Goal: Communication & Community: Ask a question

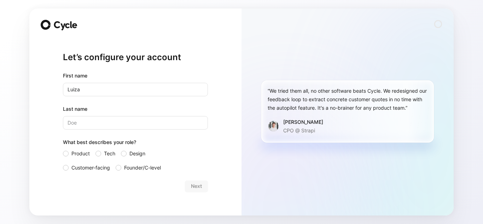
type input "Luiza"
click at [96, 122] on input "Last name" at bounding box center [135, 122] width 145 height 13
type input "M"
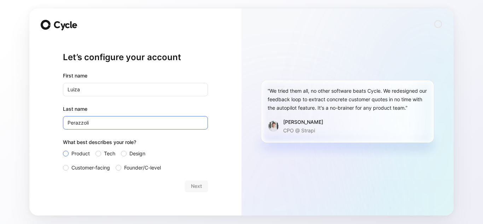
type input "Perazzoli"
click at [68, 153] on div at bounding box center [66, 153] width 6 height 6
click at [63, 149] on input "Product" at bounding box center [63, 149] width 0 height 0
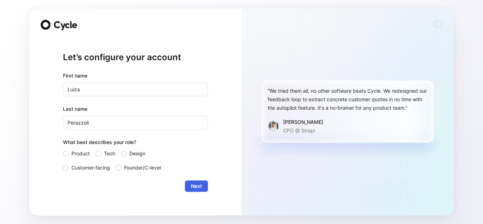
click at [197, 188] on span "Next" at bounding box center [196, 186] width 11 height 8
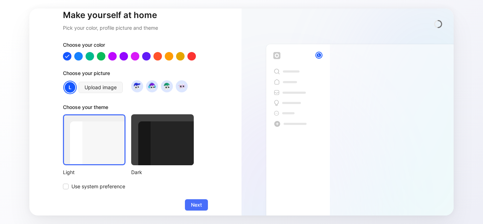
scroll to position [36, 0]
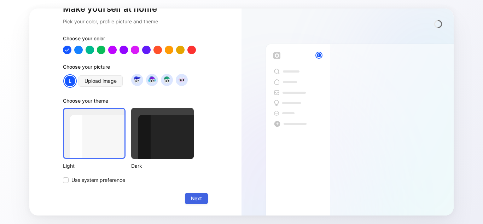
click at [194, 201] on span "Next" at bounding box center [196, 198] width 11 height 8
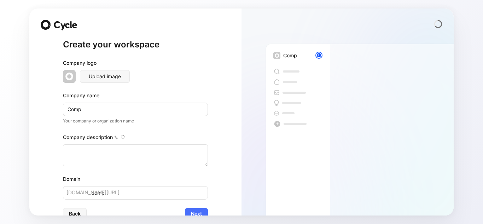
type textarea "Comp is a company founded in 2022 and based in São Paulo, Brazil. It specialize…"
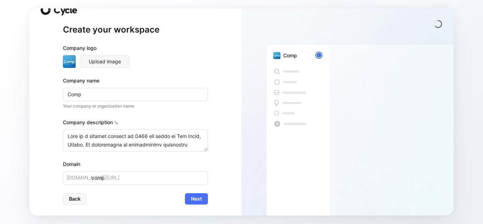
scroll to position [15, 0]
click at [194, 198] on span "Next" at bounding box center [196, 198] width 11 height 8
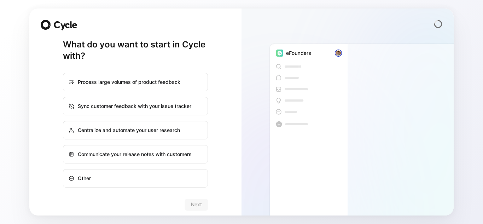
click at [159, 187] on label "Other" at bounding box center [135, 178] width 145 height 18
click at [64, 170] on input "Other" at bounding box center [63, 169] width 0 height 0
radio input "true"
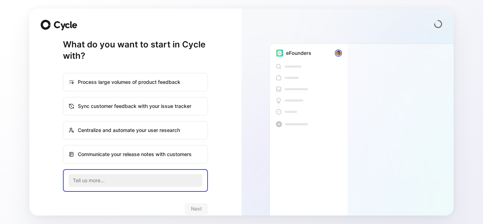
click at [221, 149] on div "What do you want to start in Cycle with? Process large volumes of product feedb…" at bounding box center [135, 111] width 212 height 207
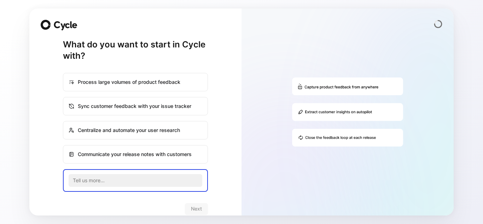
click at [146, 83] on div "Process large volumes of product feedback" at bounding box center [135, 81] width 143 height 17
click at [64, 73] on input "Process large volumes of product feedback" at bounding box center [63, 73] width 0 height 0
radio input "true"
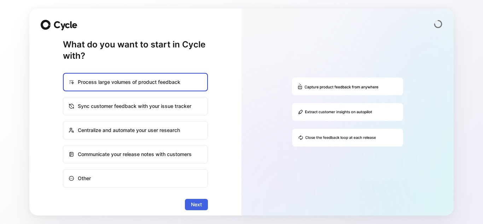
click at [191, 203] on span "Next" at bounding box center [196, 204] width 11 height 8
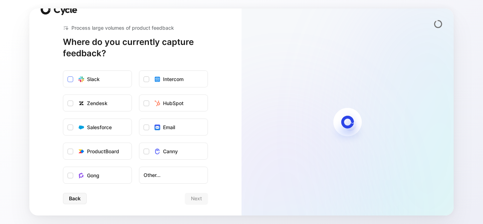
click at [88, 83] on div "Slack" at bounding box center [93, 79] width 13 height 8
click at [63, 71] on input "Slack" at bounding box center [63, 71] width 0 height 0
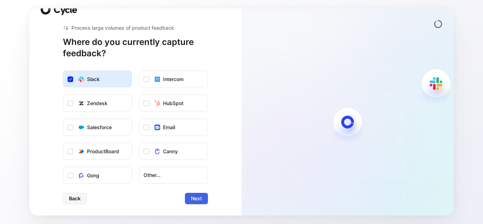
click at [195, 202] on span "Next" at bounding box center [196, 198] width 11 height 8
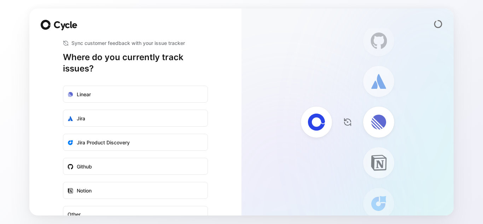
scroll to position [42, 0]
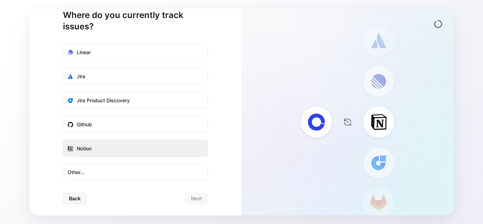
click at [137, 144] on label "Notion" at bounding box center [135, 148] width 144 height 17
click at [63, 140] on input "Notion" at bounding box center [63, 140] width 0 height 0
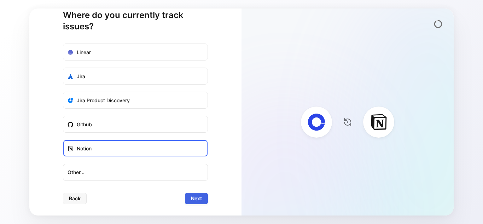
click at [194, 197] on span "Next" at bounding box center [196, 198] width 11 height 8
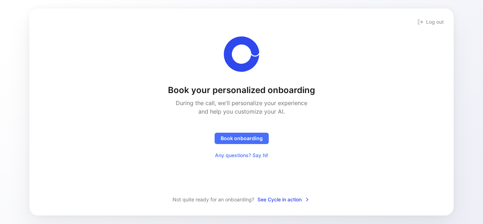
click at [269, 194] on div "Book your personalized onboarding During the call, we'll personalize your exper…" at bounding box center [241, 107] width 401 height 175
click at [270, 196] on span "See Cycle in action" at bounding box center [283, 199] width 53 height 8
click at [270, 197] on span "See Cycle in action" at bounding box center [283, 199] width 53 height 8
click at [248, 135] on span "Book onboarding" at bounding box center [241, 138] width 42 height 8
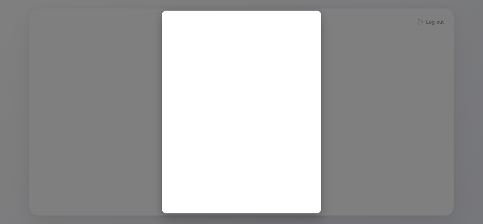
click at [389, 122] on div at bounding box center [241, 112] width 483 height 224
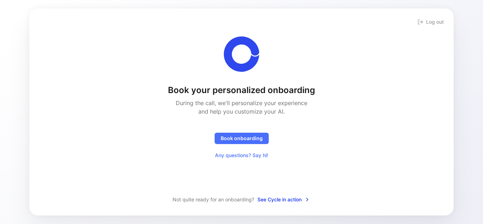
click at [293, 195] on span "See Cycle in action" at bounding box center [283, 199] width 53 height 8
click at [230, 157] on span "Any questions? Say hi!" at bounding box center [241, 155] width 53 height 8
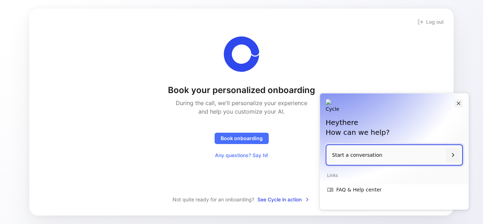
click at [457, 105] on icon "Close" at bounding box center [458, 103] width 6 height 6
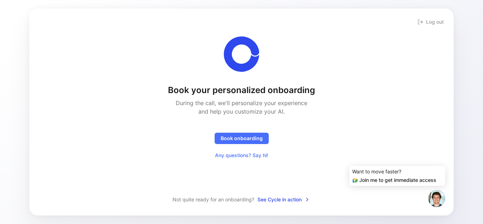
click at [436, 199] on img at bounding box center [436, 198] width 17 height 17
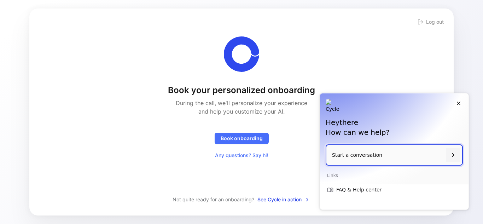
click at [460, 107] on div "Hey there How can we help?" at bounding box center [394, 118] width 148 height 51
click at [459, 106] on icon "Close" at bounding box center [458, 103] width 6 height 6
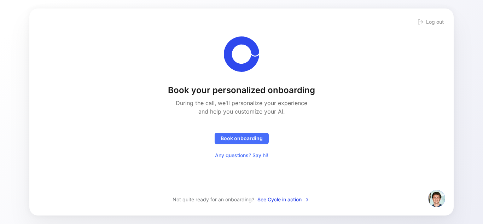
click at [438, 196] on img at bounding box center [436, 198] width 17 height 17
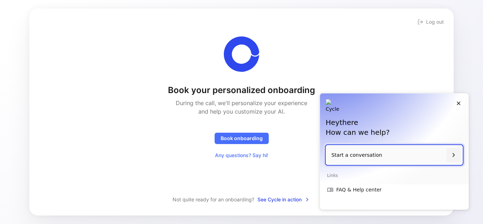
click at [406, 155] on p "Start a conversation" at bounding box center [387, 155] width 112 height 20
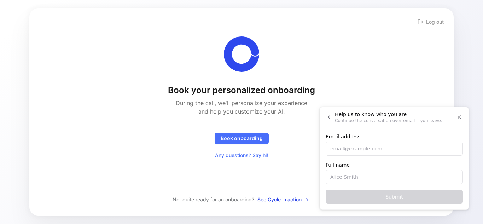
click at [388, 148] on input "Email address" at bounding box center [393, 148] width 137 height 14
type input "luiza@comp.vc"
click at [372, 181] on input "Full name" at bounding box center [393, 177] width 137 height 14
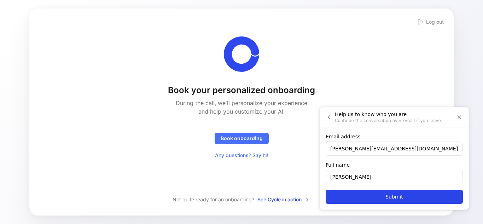
type input "[PERSON_NAME]"
click at [325, 189] on button "Submit" at bounding box center [393, 196] width 137 height 14
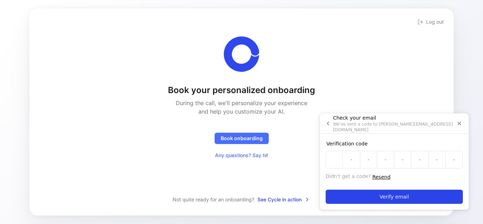
paste input "Z"
type input "Z"
type input "W"
type input "9"
type input "1"
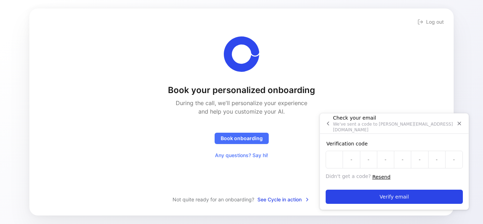
type input "M"
type input "9"
type input "D"
type input "R"
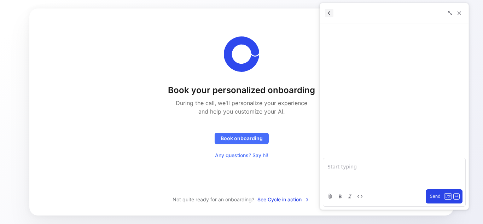
click at [331, 16] on icon "Back" at bounding box center [329, 13] width 6 height 6
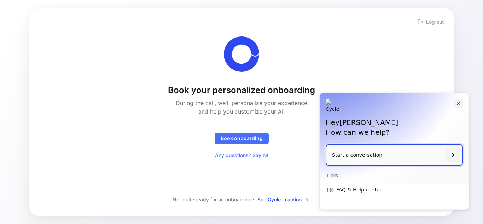
click at [460, 104] on icon "Close" at bounding box center [458, 103] width 6 height 6
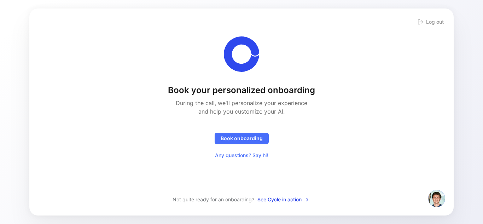
click at [435, 195] on img at bounding box center [436, 198] width 17 height 17
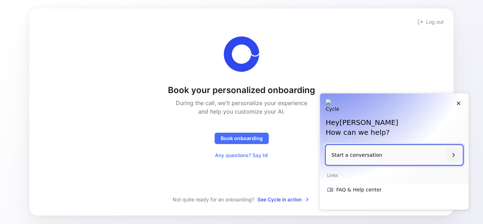
click at [404, 148] on p "Start a conversation" at bounding box center [387, 155] width 112 height 20
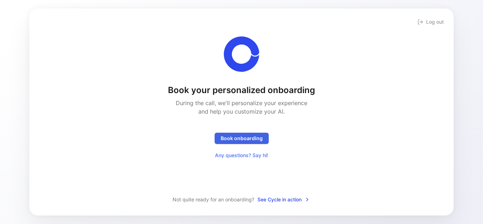
click at [237, 137] on span "Book onboarding" at bounding box center [241, 138] width 42 height 8
click at [289, 200] on span "See Cycle in action" at bounding box center [283, 199] width 53 height 8
click at [439, 24] on button "Log out" at bounding box center [430, 22] width 29 height 10
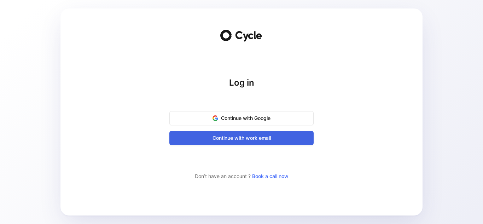
click at [252, 141] on span "Continue with work email" at bounding box center [241, 138] width 126 height 8
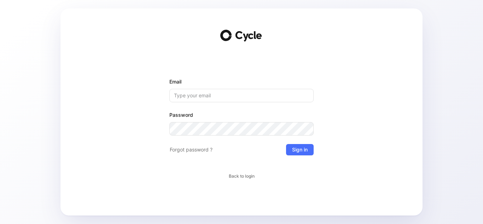
click at [228, 90] on input "Email" at bounding box center [241, 95] width 144 height 13
type input "luiza@comp.vc"
click at [345, 90] on div "Email luiza@comp.vc Password Forgot password ? Sign in Back to login" at bounding box center [241, 111] width 339 height 207
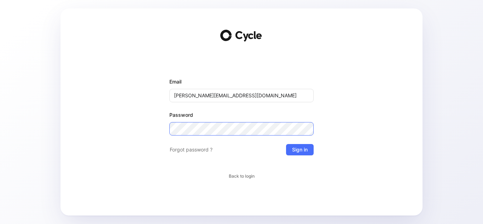
click at [286, 144] on button "Sign in" at bounding box center [300, 149] width 28 height 11
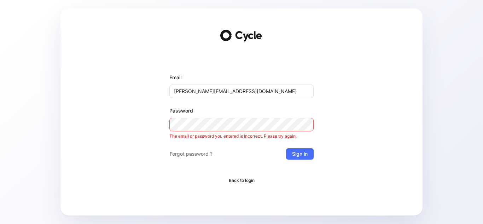
click at [247, 180] on span "Back to login" at bounding box center [242, 180] width 26 height 7
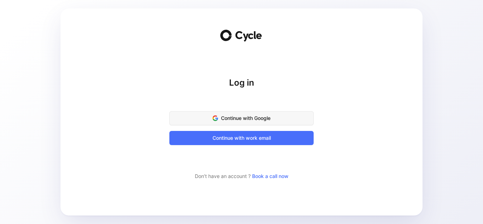
click at [261, 119] on span "Continue with Google" at bounding box center [241, 118] width 126 height 8
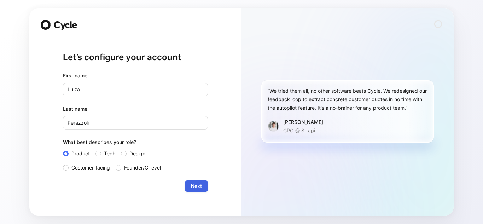
click at [196, 189] on span "Next" at bounding box center [196, 186] width 11 height 8
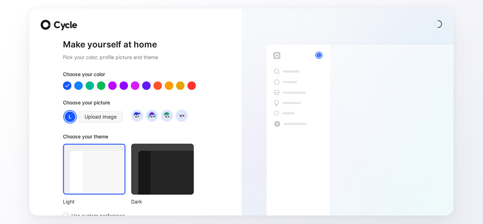
scroll to position [36, 0]
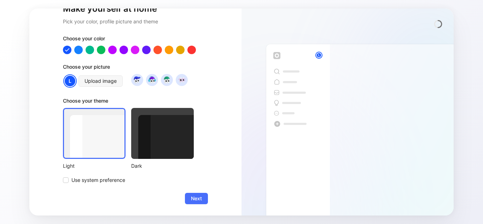
click at [99, 184] on form "Choose your color Choose your picture L Upload image Choose your theme Light Da…" at bounding box center [135, 119] width 145 height 170
click at [97, 181] on span "Use system preference" at bounding box center [98, 180] width 54 height 8
click at [63, 176] on input "Use system preference" at bounding box center [63, 176] width 0 height 0
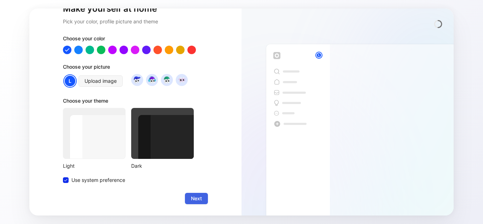
click at [199, 196] on button "Next" at bounding box center [196, 198] width 23 height 11
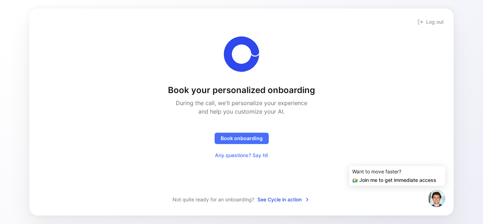
click at [430, 195] on img at bounding box center [436, 198] width 17 height 17
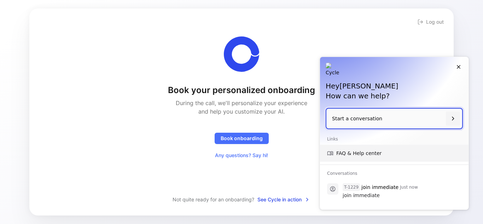
click at [372, 158] on link "FAQ & Help center" at bounding box center [394, 152] width 148 height 17
click at [459, 67] on icon "Close" at bounding box center [458, 67] width 4 height 4
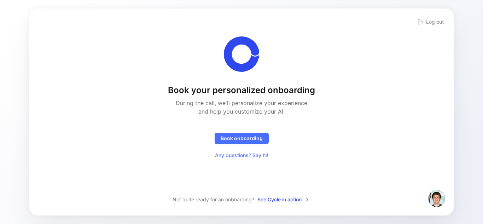
click at [434, 196] on img at bounding box center [436, 198] width 17 height 17
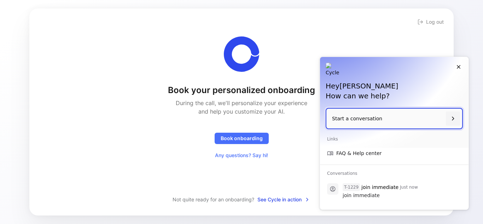
click at [434, 196] on button "T-1229 join immediate Just now join immediate" at bounding box center [394, 191] width 148 height 25
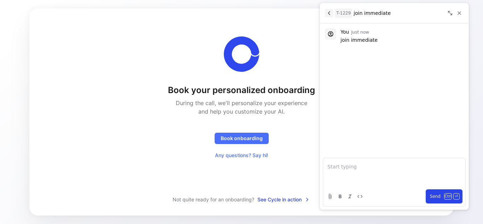
click at [328, 11] on icon "Back" at bounding box center [329, 13] width 6 height 6
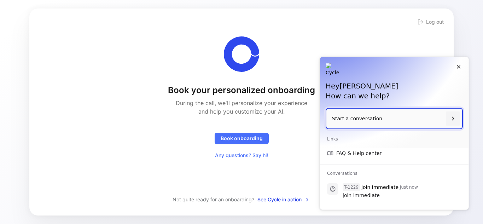
click at [284, 32] on div "Book your personalized onboarding During the call, we'll personalize your exper…" at bounding box center [241, 107] width 401 height 175
click at [251, 77] on div "Book your personalized onboarding During the call, we'll personalize your exper…" at bounding box center [241, 98] width 401 height 124
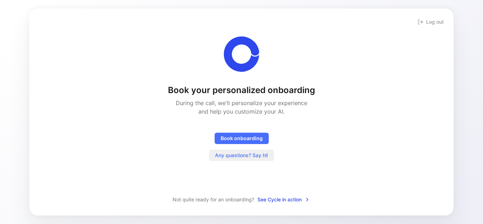
click at [241, 153] on span "Any questions? Say hi!" at bounding box center [241, 155] width 53 height 8
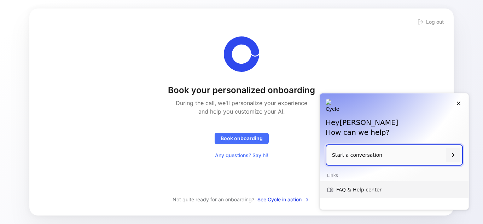
click at [362, 190] on link "FAQ & Help center" at bounding box center [394, 189] width 148 height 17
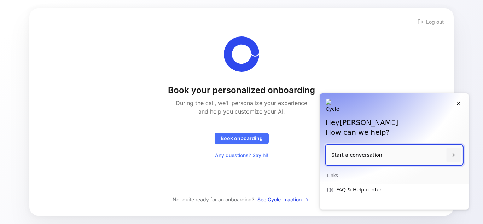
click at [345, 152] on p "Start a conversation" at bounding box center [387, 155] width 112 height 20
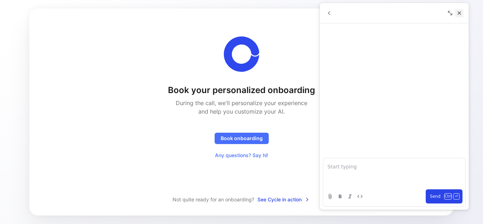
click at [459, 13] on icon "Close" at bounding box center [459, 13] width 4 height 4
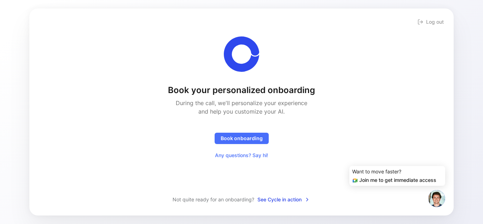
click at [355, 178] on icon at bounding box center [355, 180] width 6 height 6
click at [356, 179] on use at bounding box center [354, 180] width 5 height 4
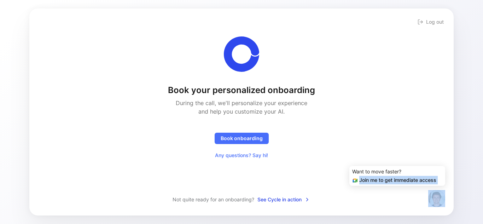
click at [356, 179] on use at bounding box center [354, 180] width 5 height 4
click at [433, 195] on img at bounding box center [436, 198] width 17 height 17
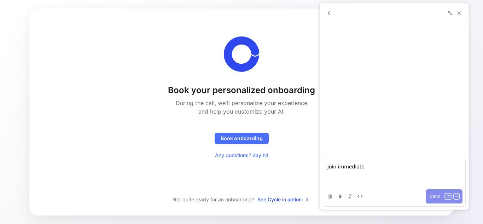
click at [439, 200] on span "Send" at bounding box center [435, 196] width 11 height 8
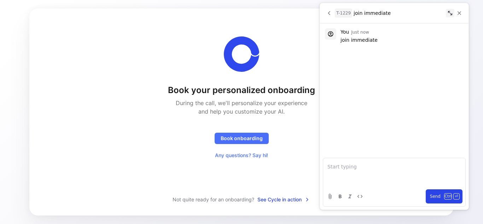
click at [450, 13] on icon at bounding box center [450, 13] width 6 height 6
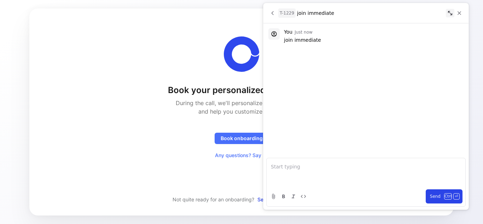
click at [450, 13] on icon at bounding box center [450, 13] width 6 height 6
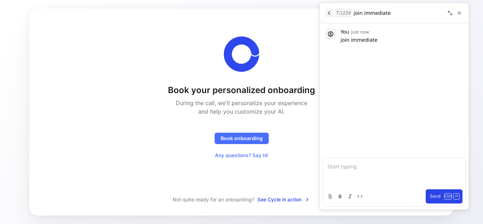
click at [331, 17] on button "Back" at bounding box center [329, 13] width 8 height 8
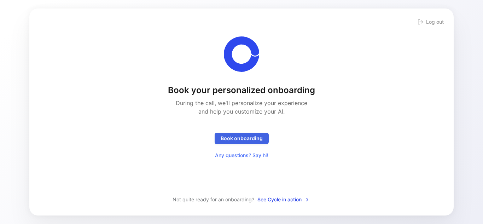
click at [244, 136] on span "Book onboarding" at bounding box center [241, 138] width 42 height 8
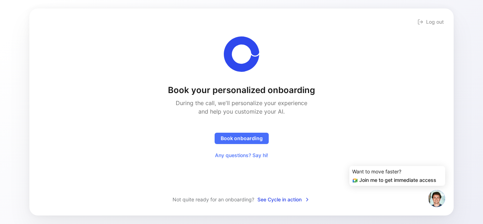
click at [437, 202] on img at bounding box center [436, 198] width 17 height 17
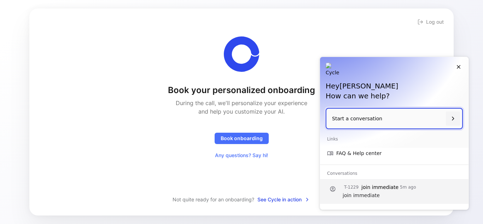
click at [400, 192] on p "join immediate" at bounding box center [378, 195] width 73 height 8
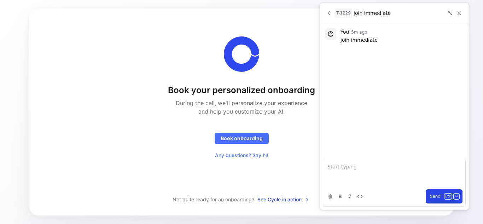
click at [328, 8] on div "T-1229 join immediate" at bounding box center [394, 13] width 148 height 20
click at [330, 13] on icon "Back" at bounding box center [329, 13] width 6 height 6
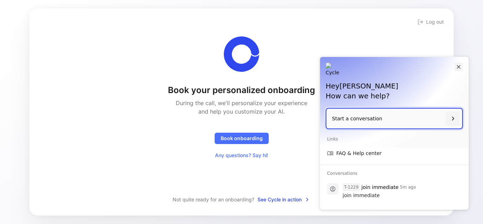
click at [459, 67] on icon "Close" at bounding box center [458, 67] width 6 height 6
